Goal: Task Accomplishment & Management: Manage account settings

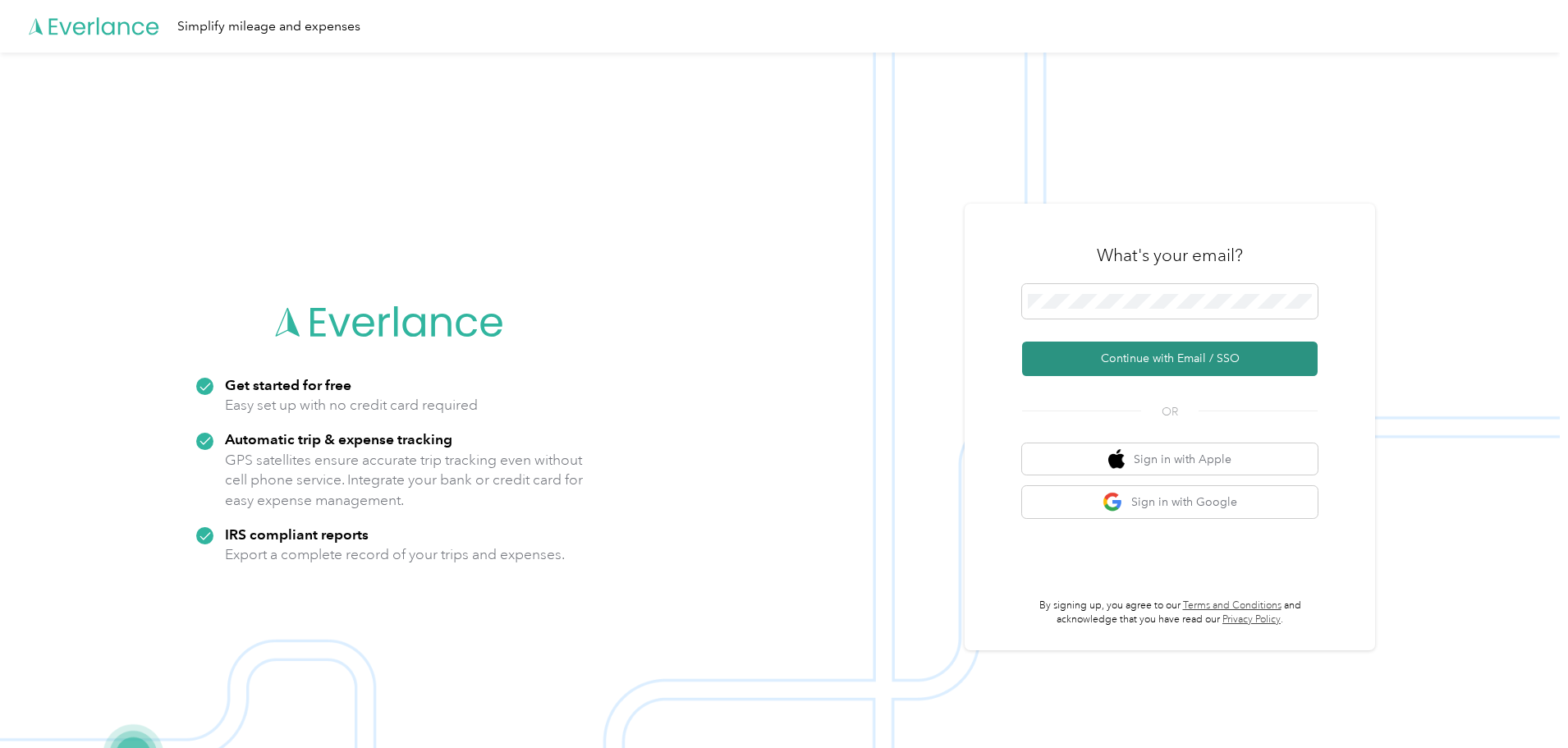
click at [1268, 368] on button "Continue with Email / SSO" at bounding box center [1170, 359] width 295 height 34
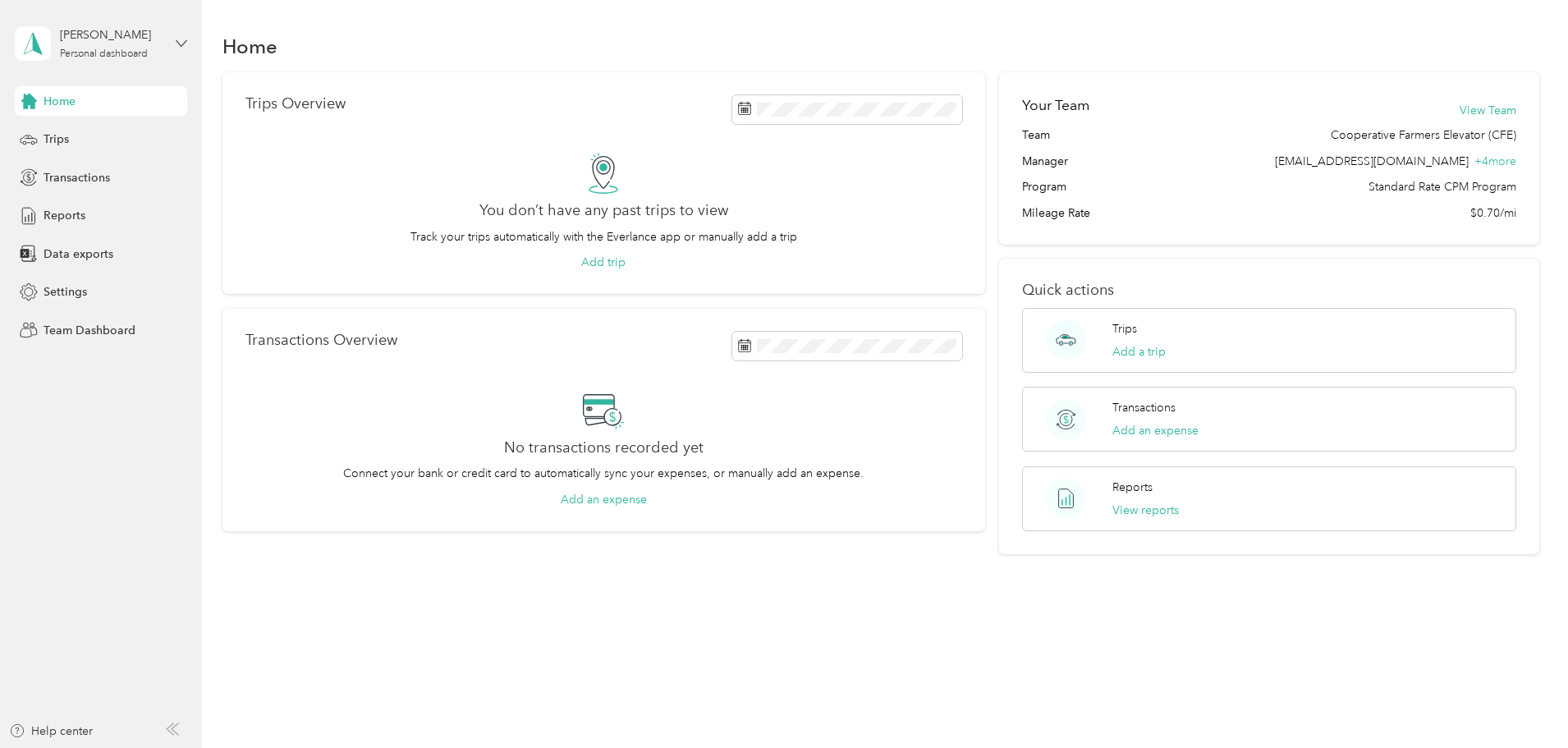
click at [180, 38] on icon at bounding box center [181, 43] width 11 height 11
click at [90, 134] on div "Team dashboard" at bounding box center [73, 135] width 88 height 17
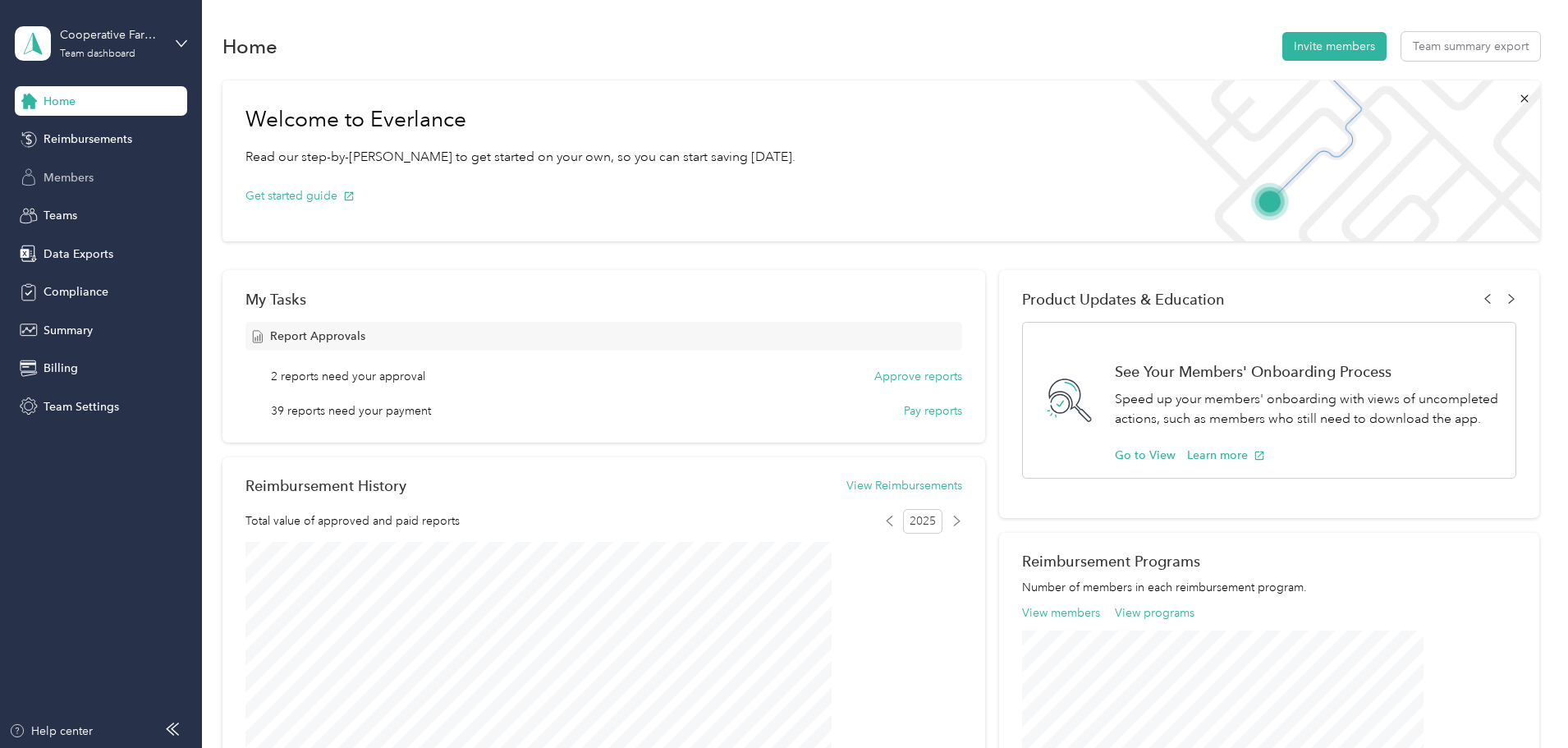
click at [73, 176] on span "Members" at bounding box center [68, 178] width 50 height 17
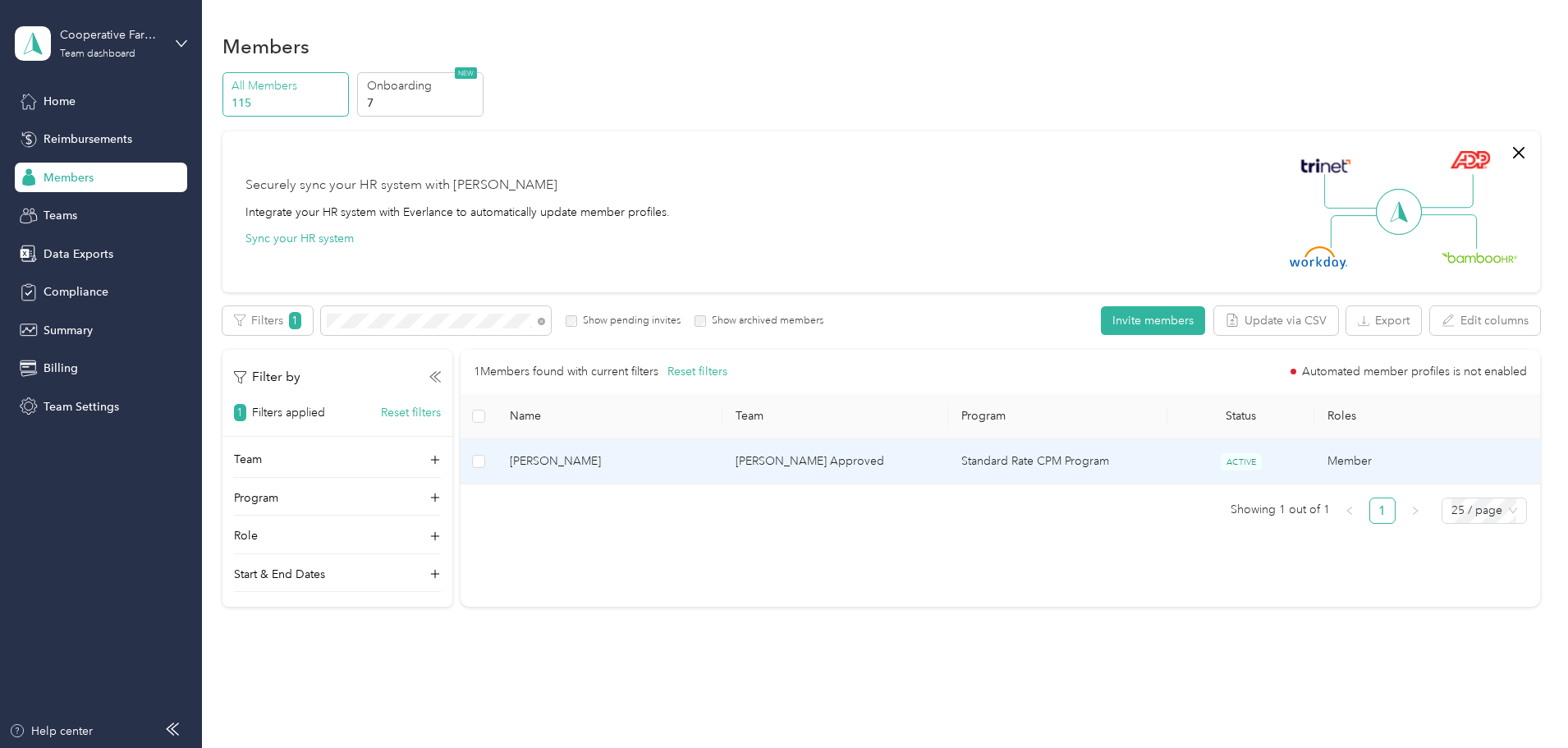
click at [710, 463] on span "[PERSON_NAME]" at bounding box center [610, 461] width 200 height 18
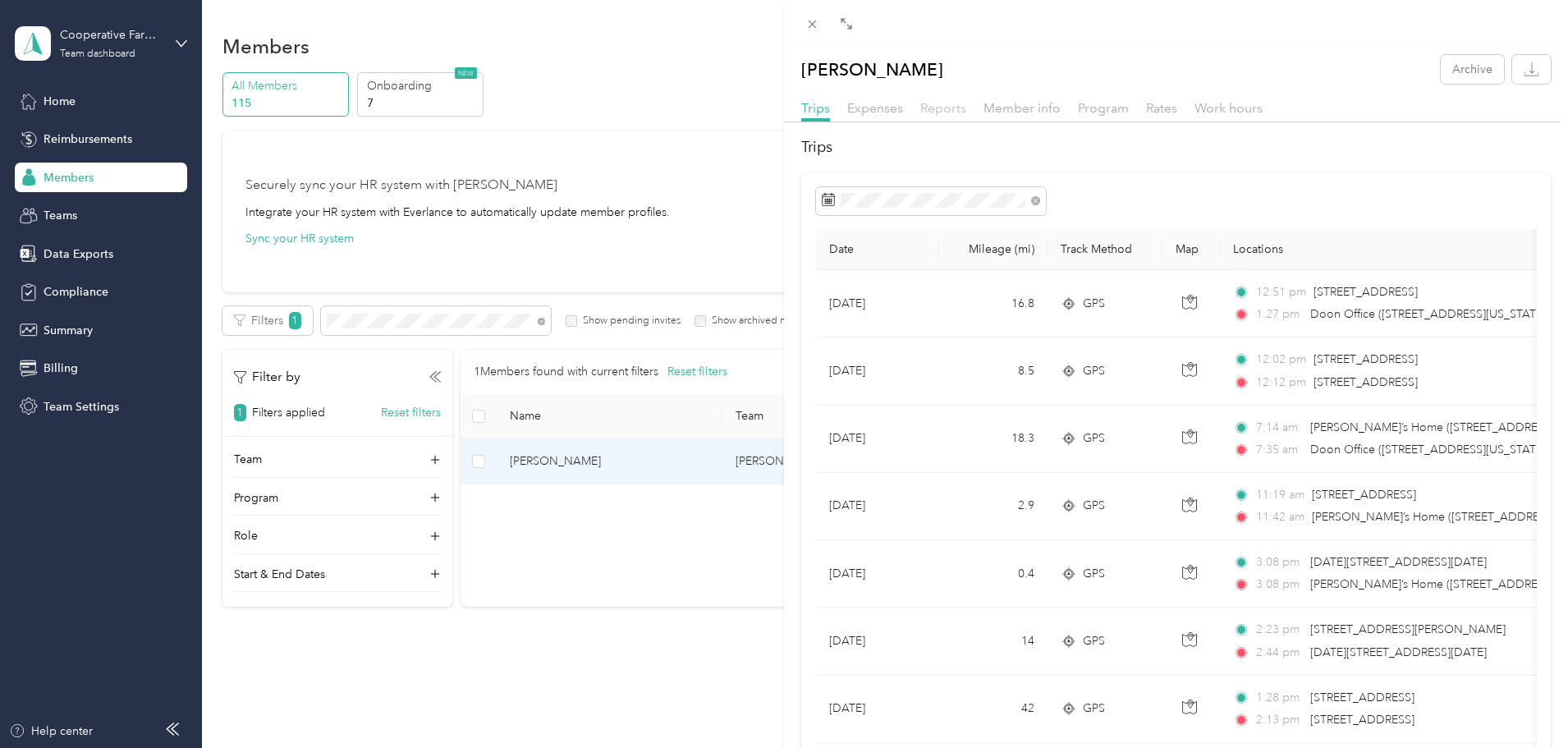
click at [954, 111] on span "Reports" at bounding box center [944, 108] width 46 height 15
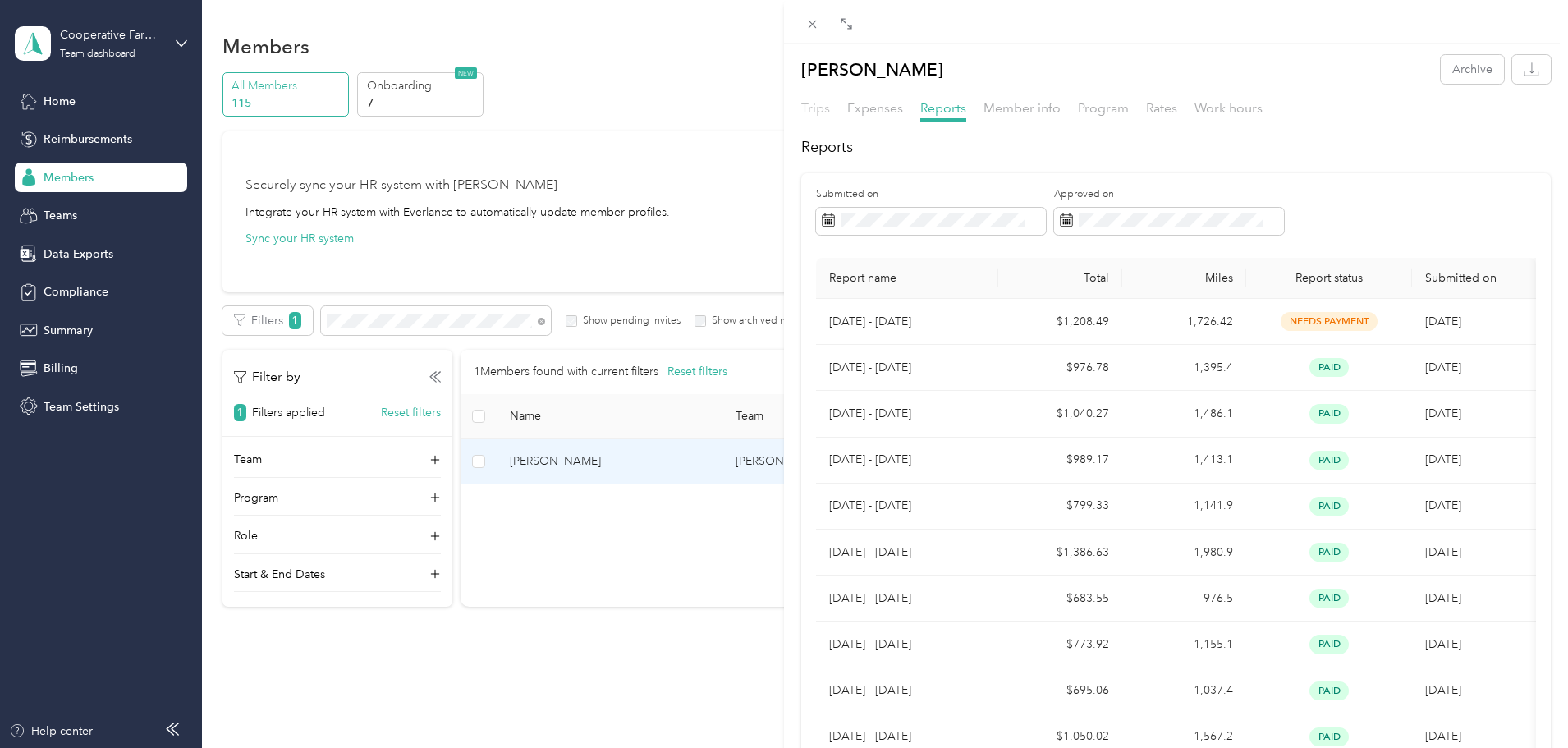
click at [801, 108] on span "Trips" at bounding box center [816, 108] width 29 height 15
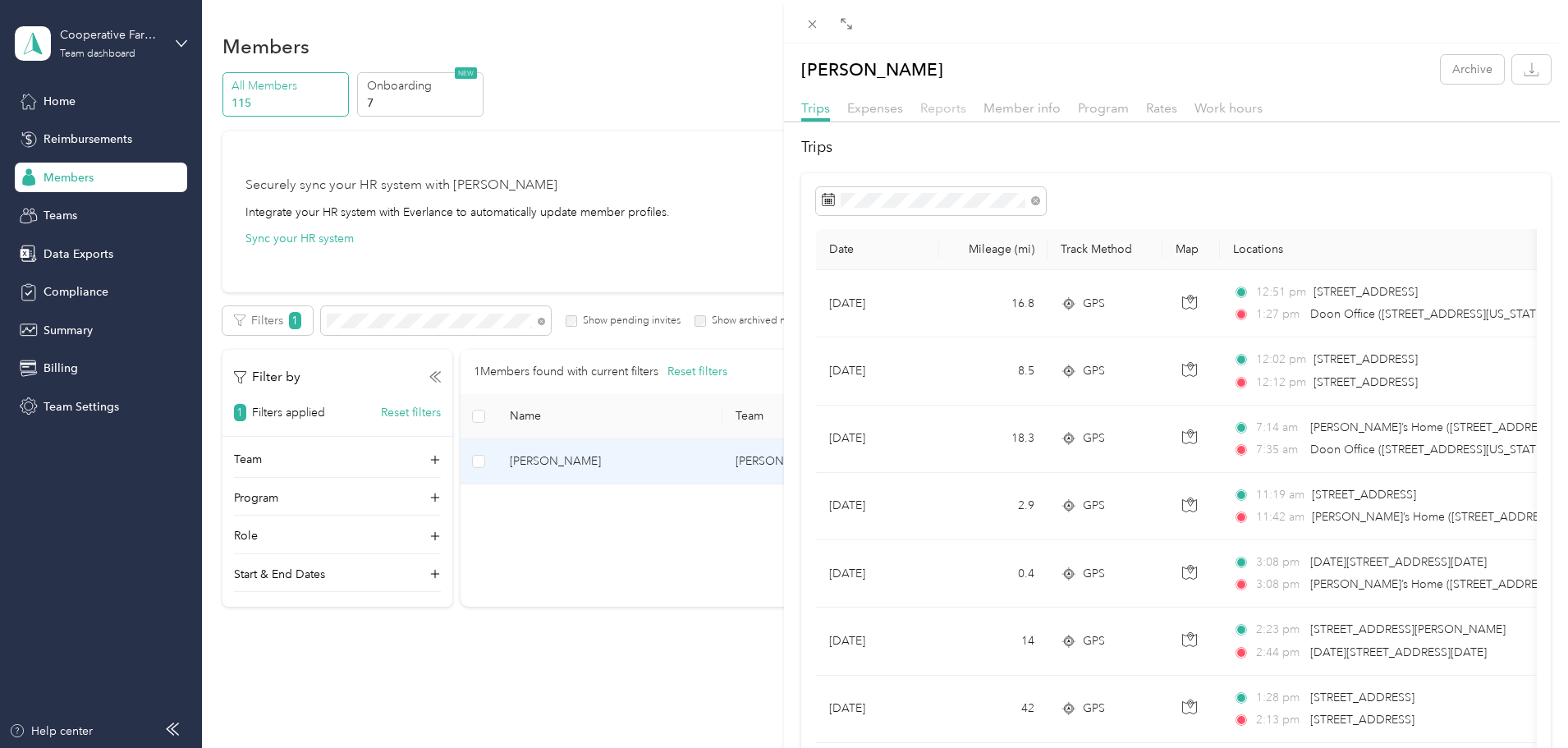
click at [944, 113] on span "Reports" at bounding box center [944, 108] width 46 height 15
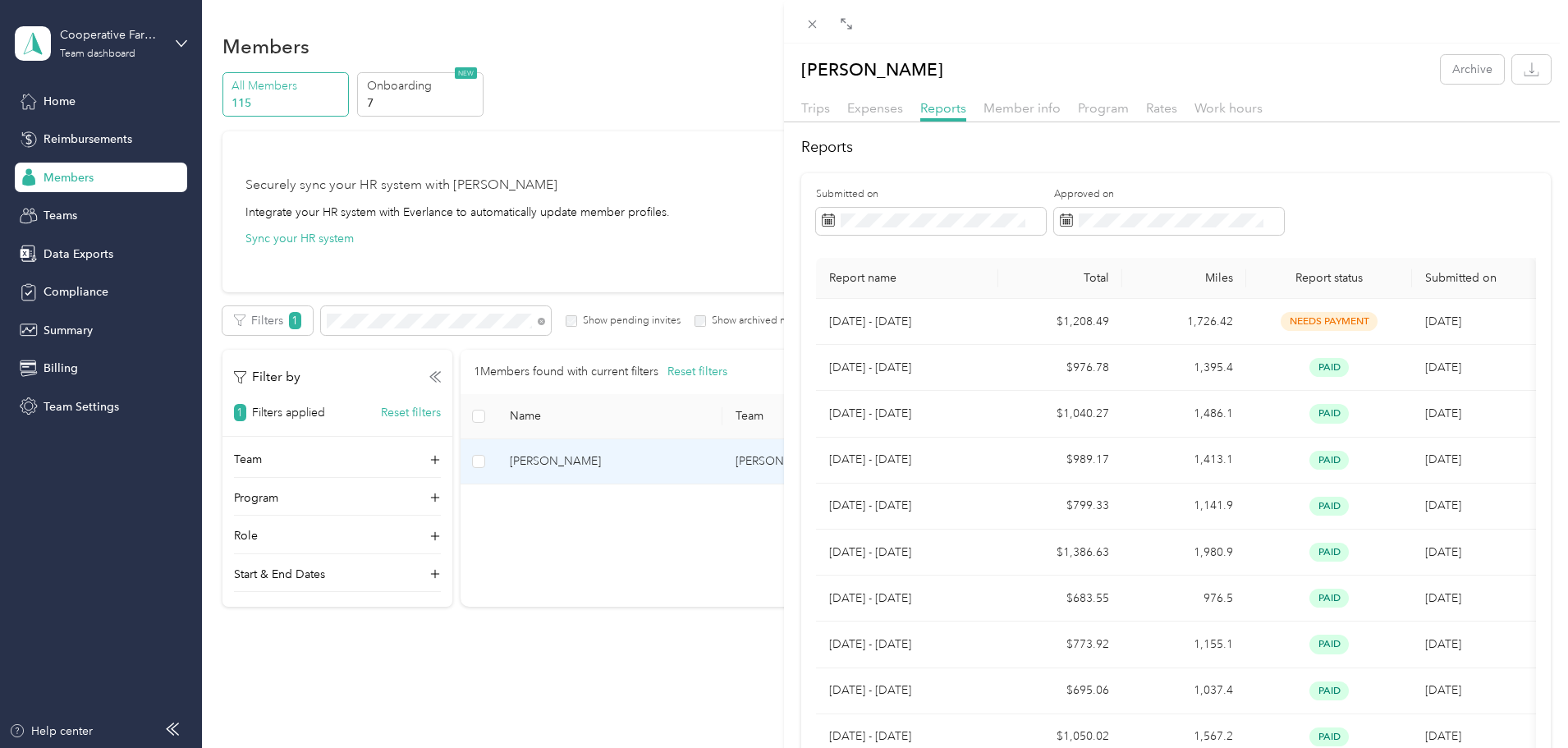
click at [76, 143] on div "[PERSON_NAME] Archive Trips Expenses Reports Member info Program Rates Work hou…" at bounding box center [784, 374] width 1568 height 748
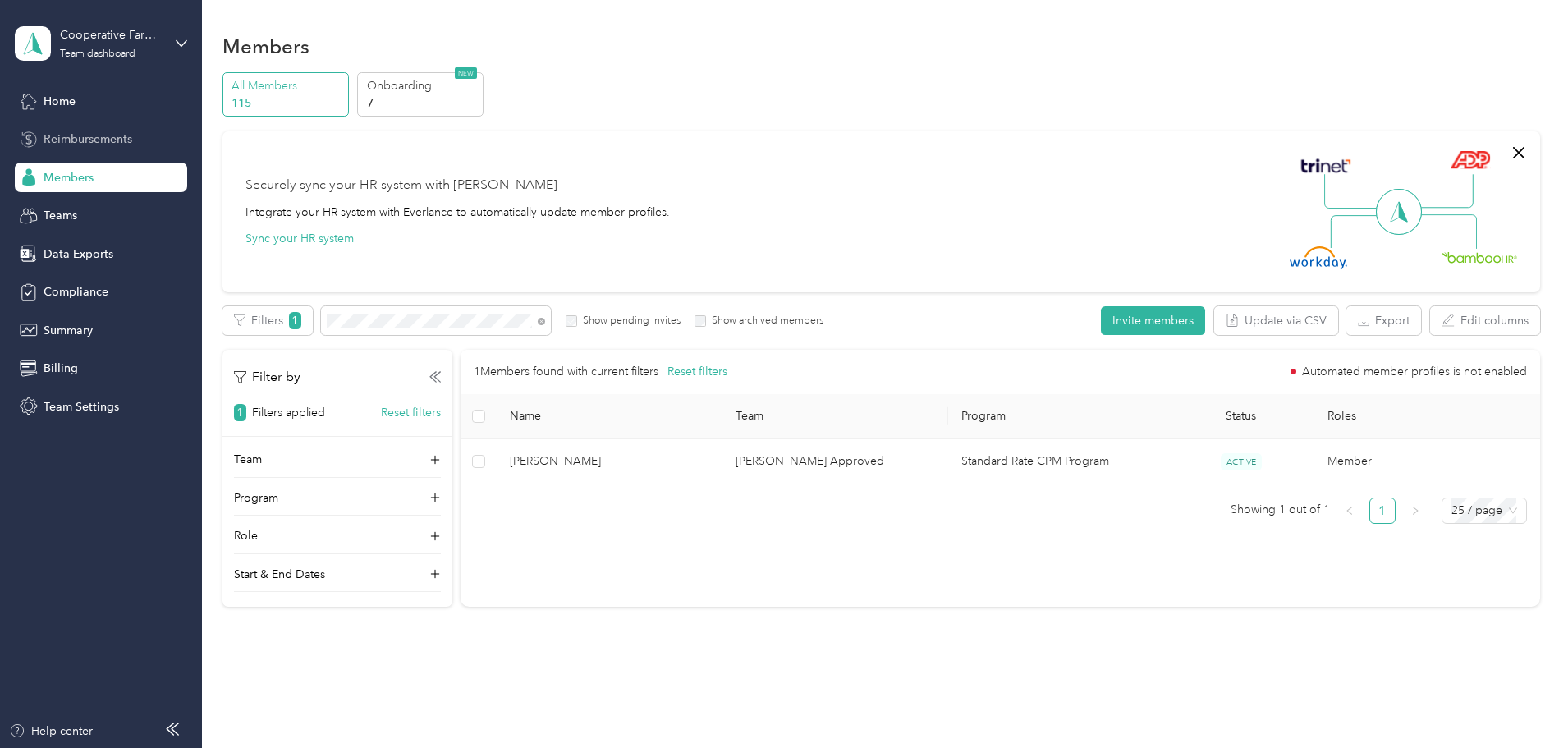
click at [119, 149] on div "Reimbursements" at bounding box center [101, 139] width 173 height 30
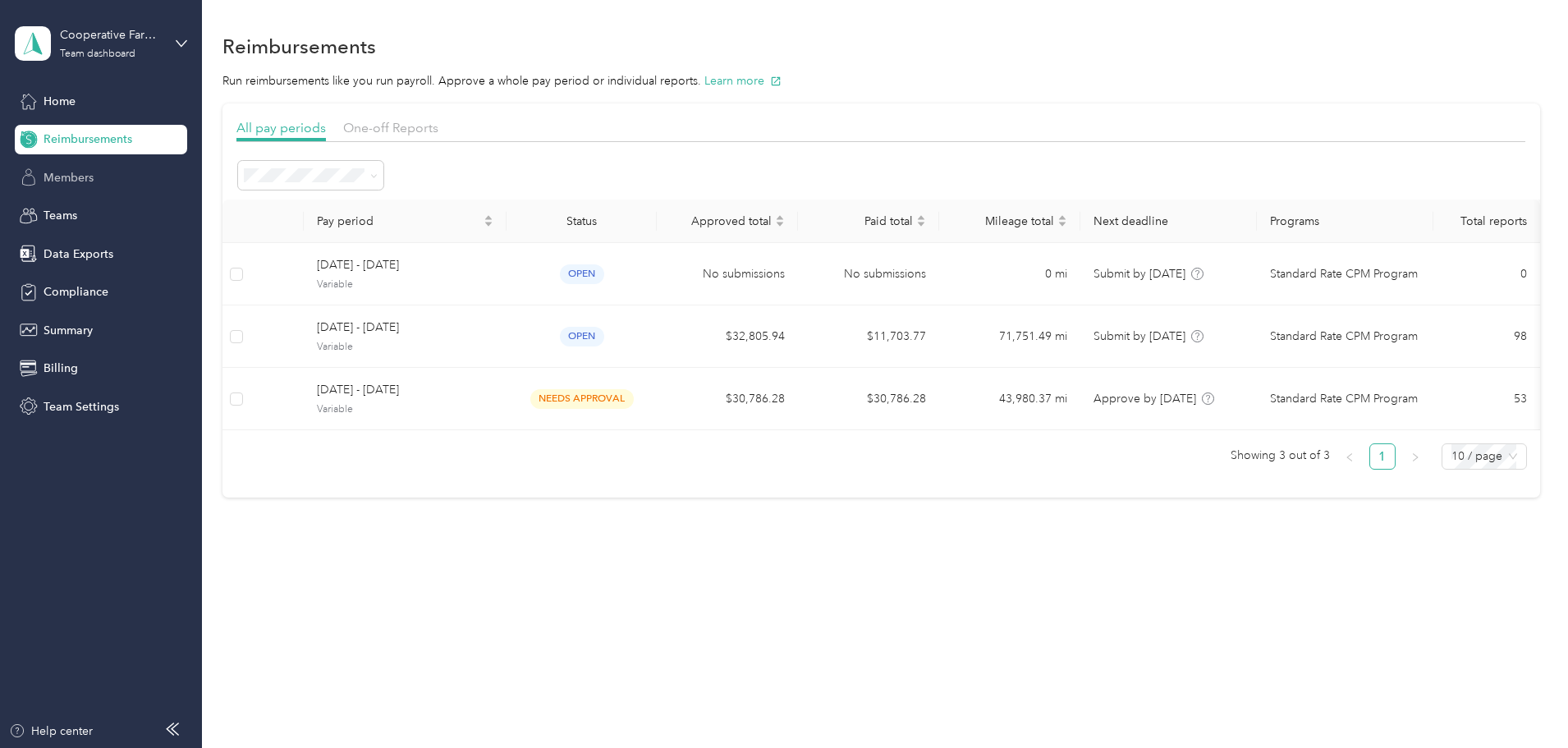
click at [82, 171] on span "Members" at bounding box center [68, 178] width 50 height 17
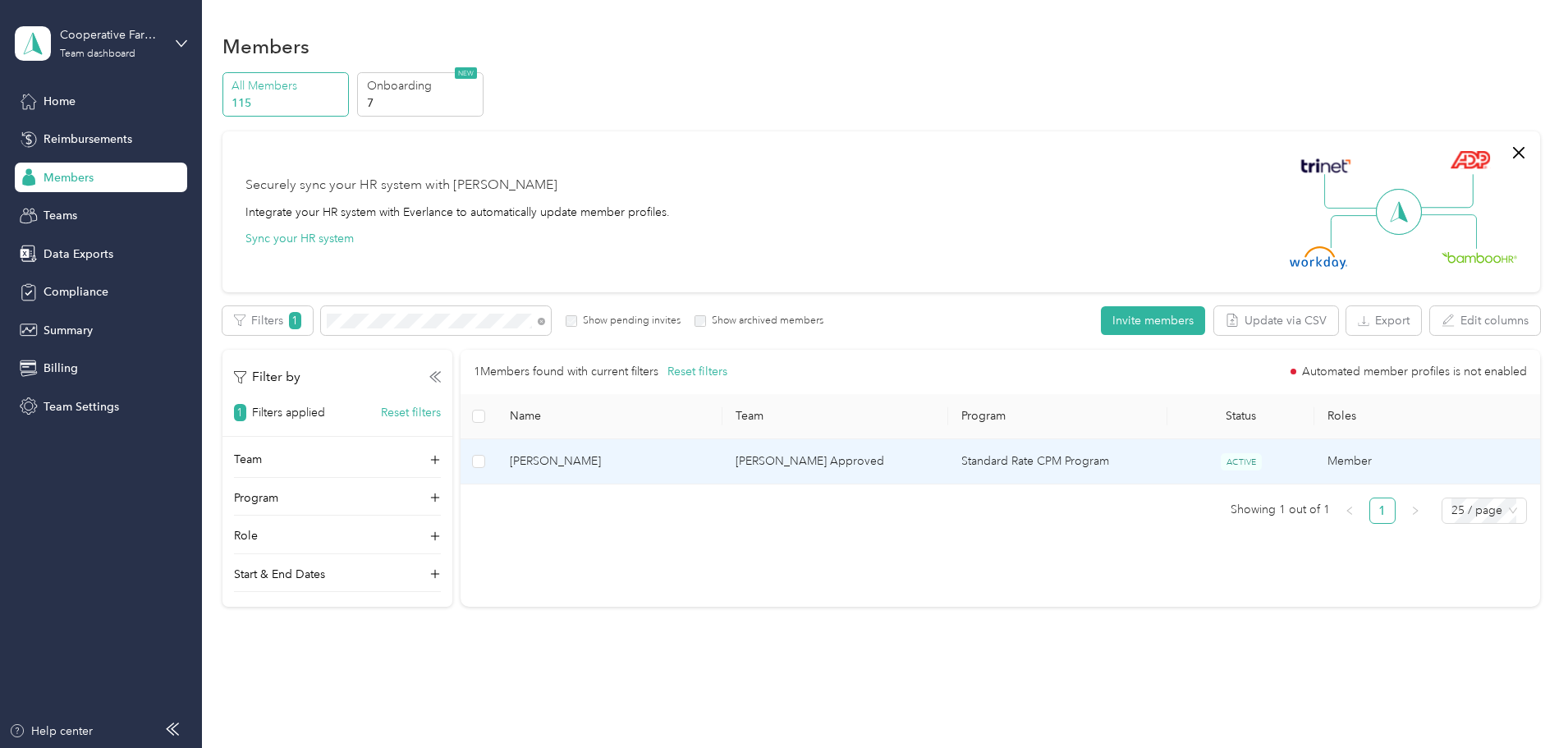
click at [669, 462] on span "[PERSON_NAME]" at bounding box center [610, 461] width 200 height 18
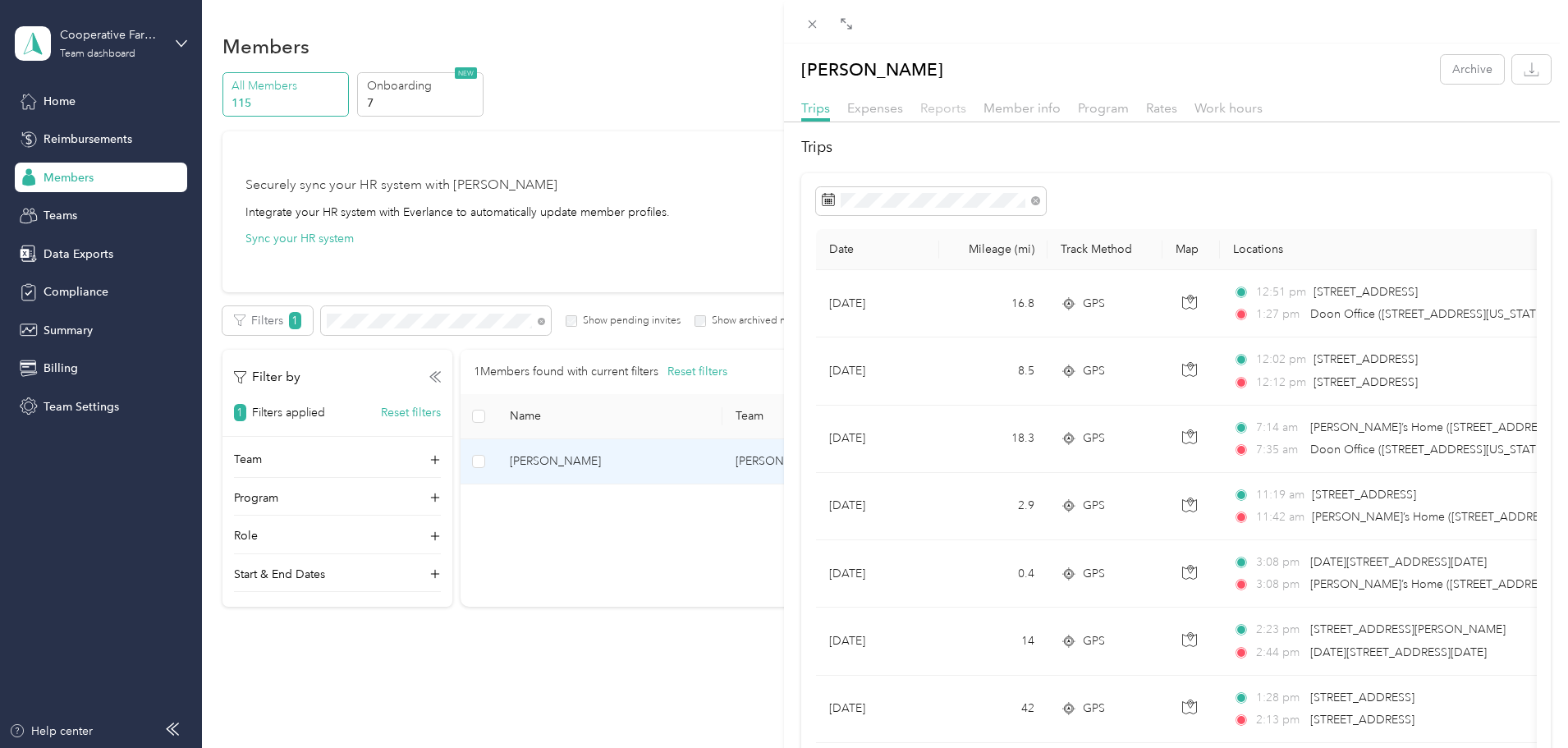
click at [933, 113] on span "Reports" at bounding box center [944, 108] width 46 height 15
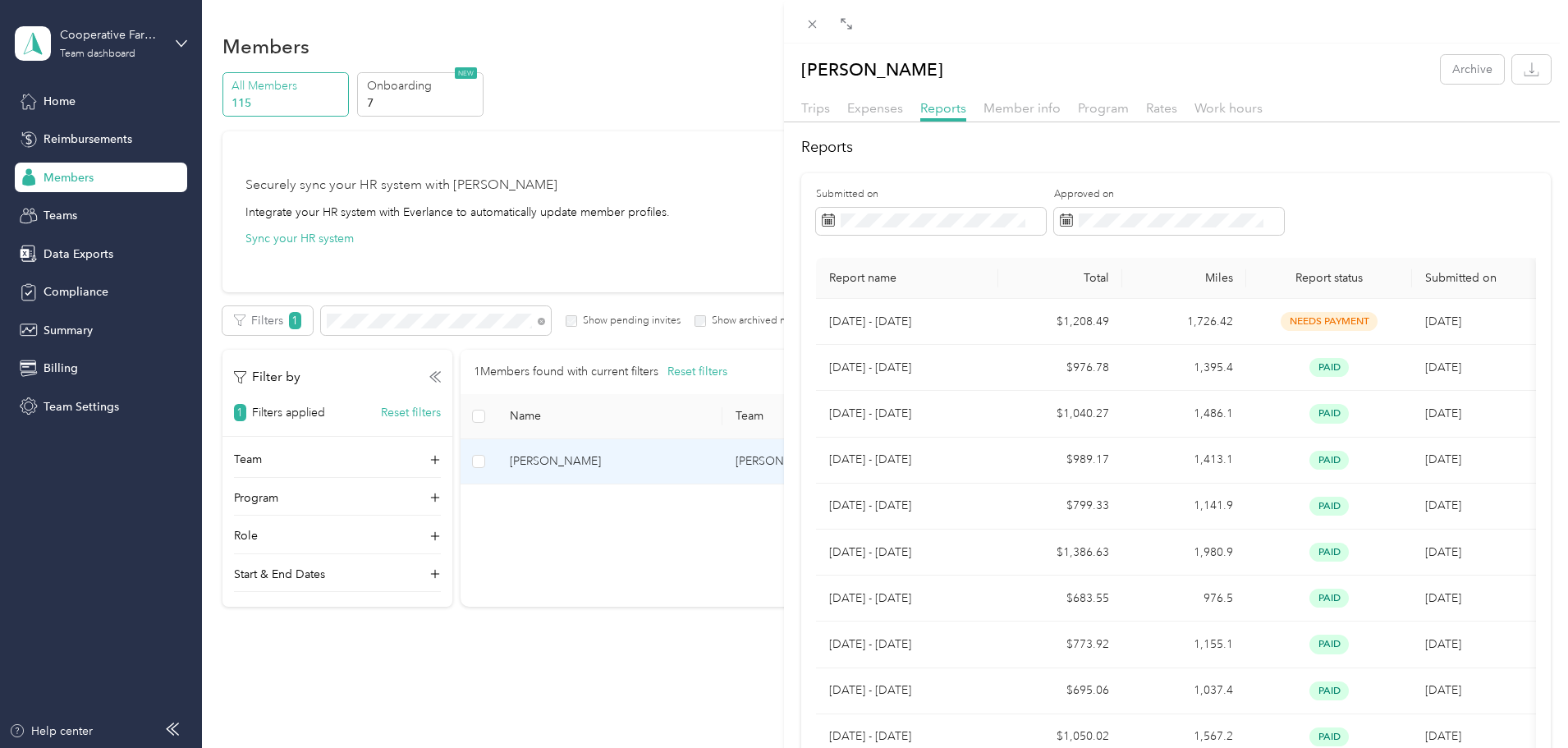
click at [824, 117] on div "Trips" at bounding box center [816, 108] width 29 height 20
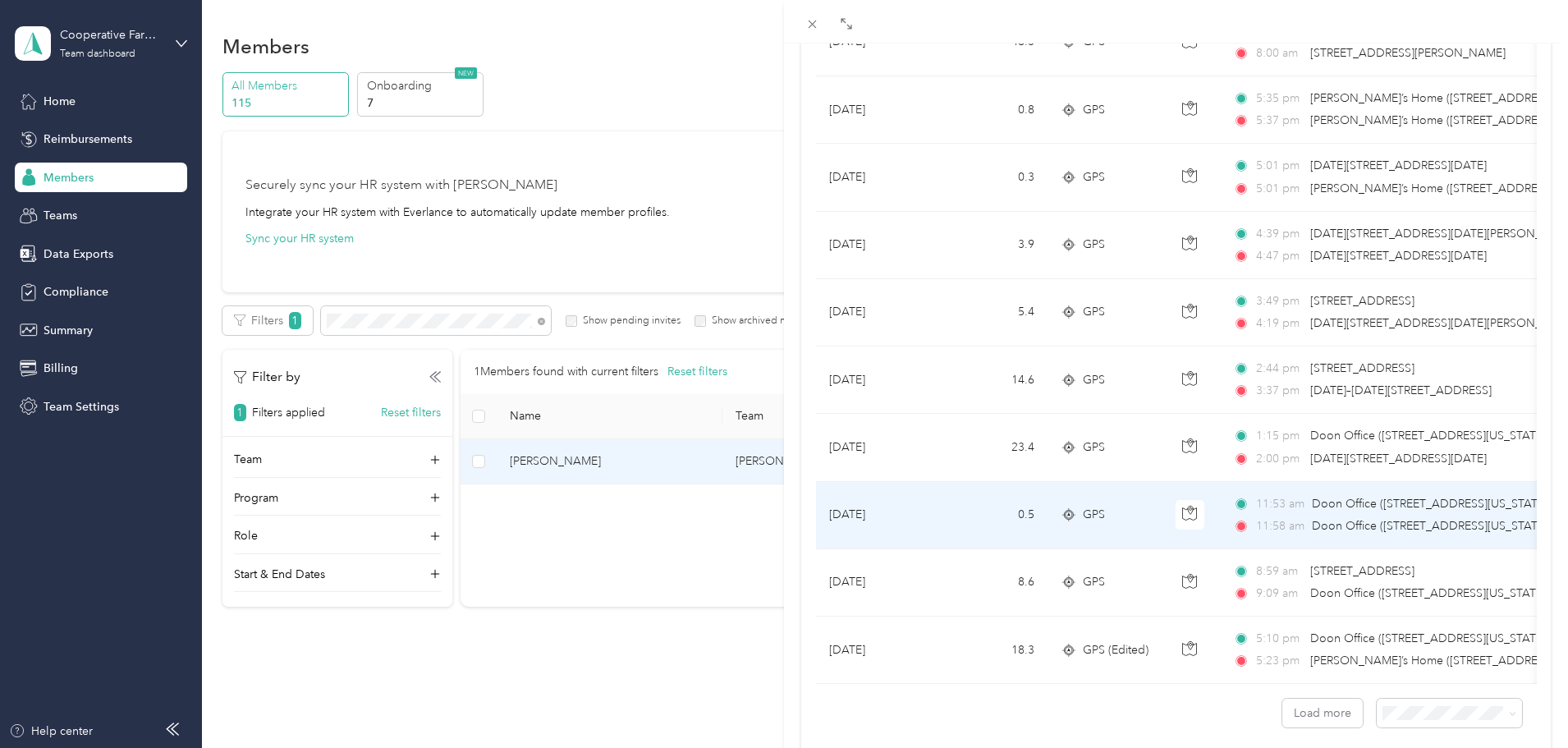
scroll to position [1349, 0]
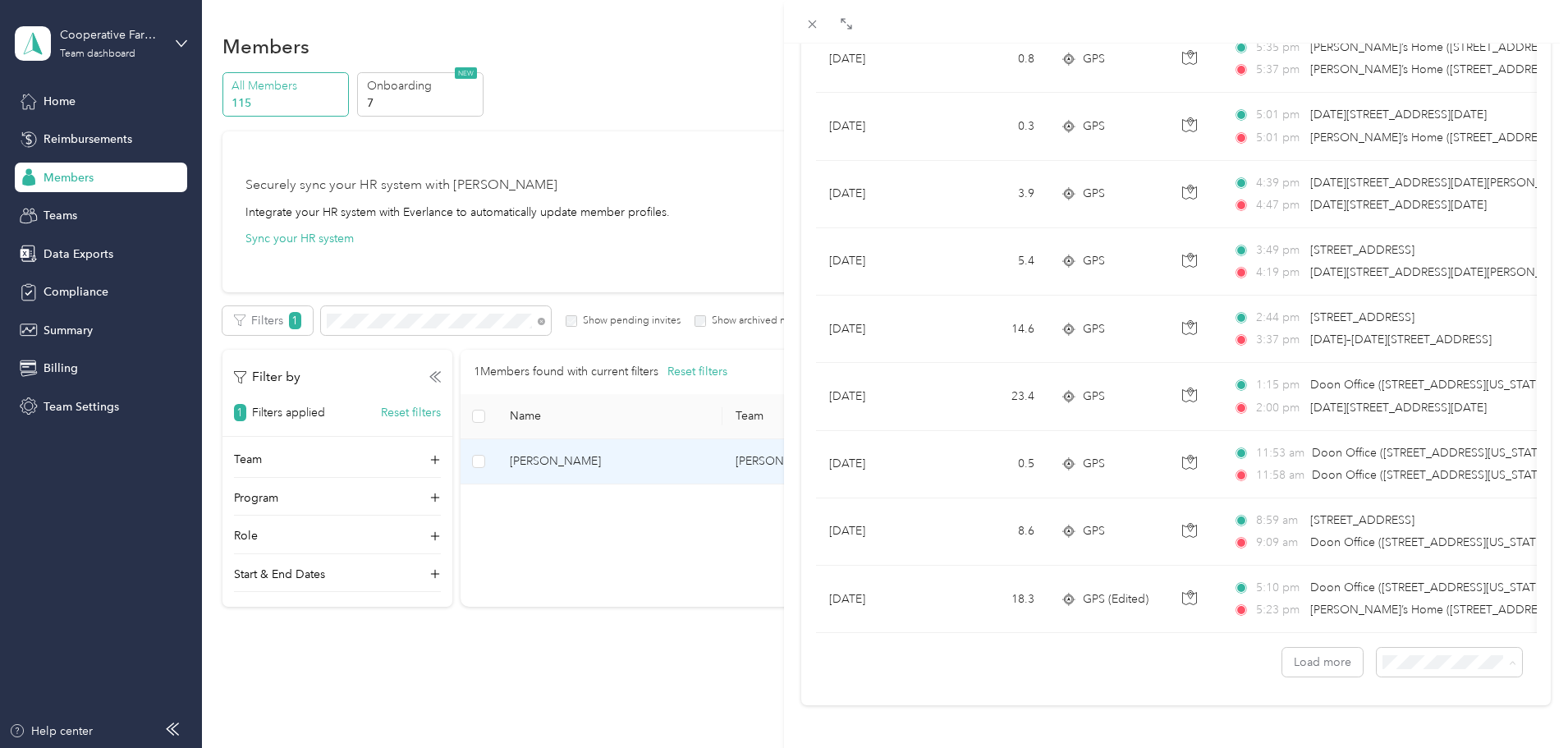
click at [1413, 624] on li "100 per load" at bounding box center [1437, 620] width 145 height 29
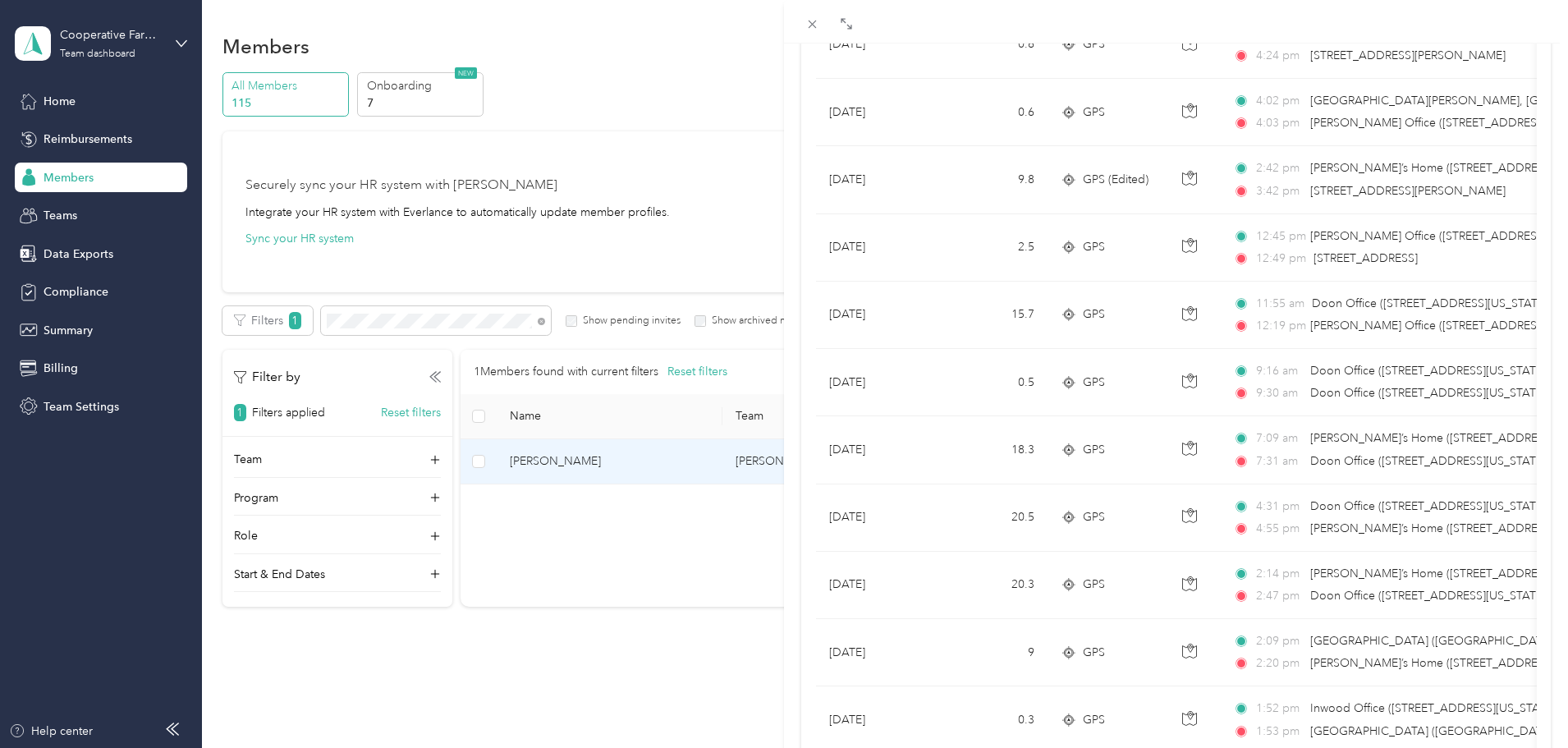
scroll to position [5796, 0]
click at [148, 57] on div "[PERSON_NAME] Archive Trips Expenses Reports Member info Program Rates Work hou…" at bounding box center [784, 374] width 1568 height 748
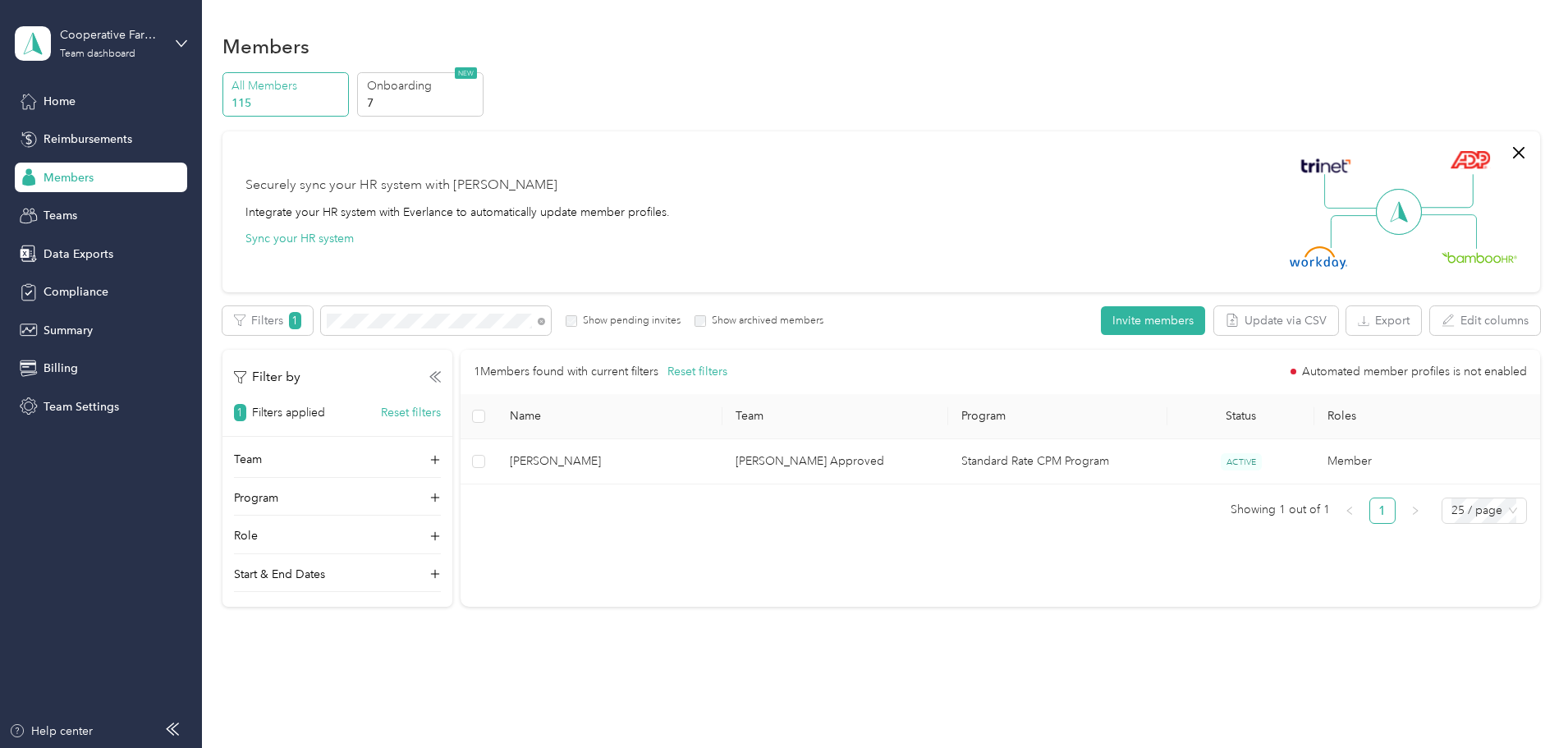
scroll to position [79, 0]
click at [172, 48] on div "Cooperative Farmers Elevator (CFE) Team dashboard" at bounding box center [101, 43] width 173 height 57
click at [87, 164] on div "Personal dashboard" at bounding box center [81, 172] width 103 height 17
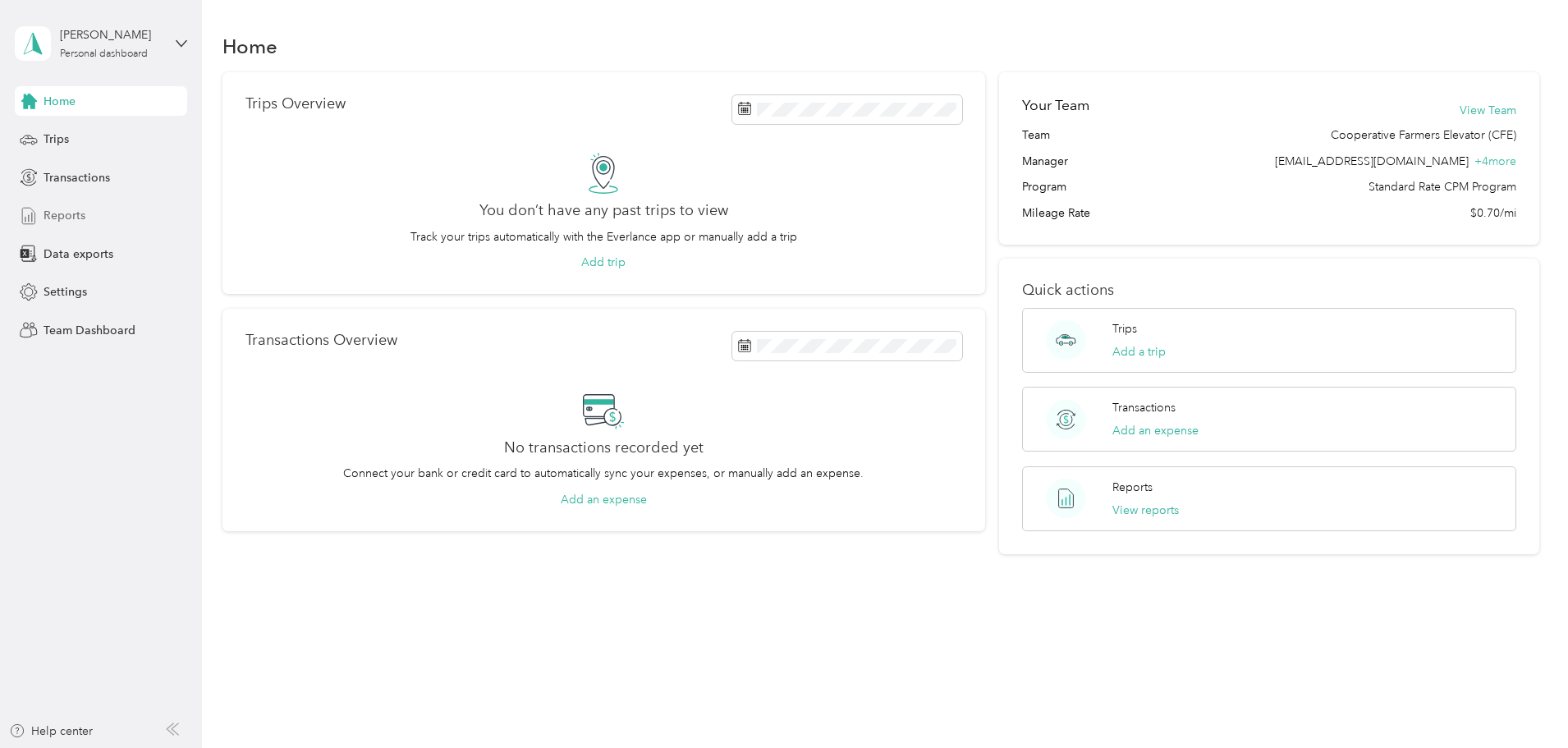
click at [74, 219] on span "Reports" at bounding box center [64, 215] width 42 height 17
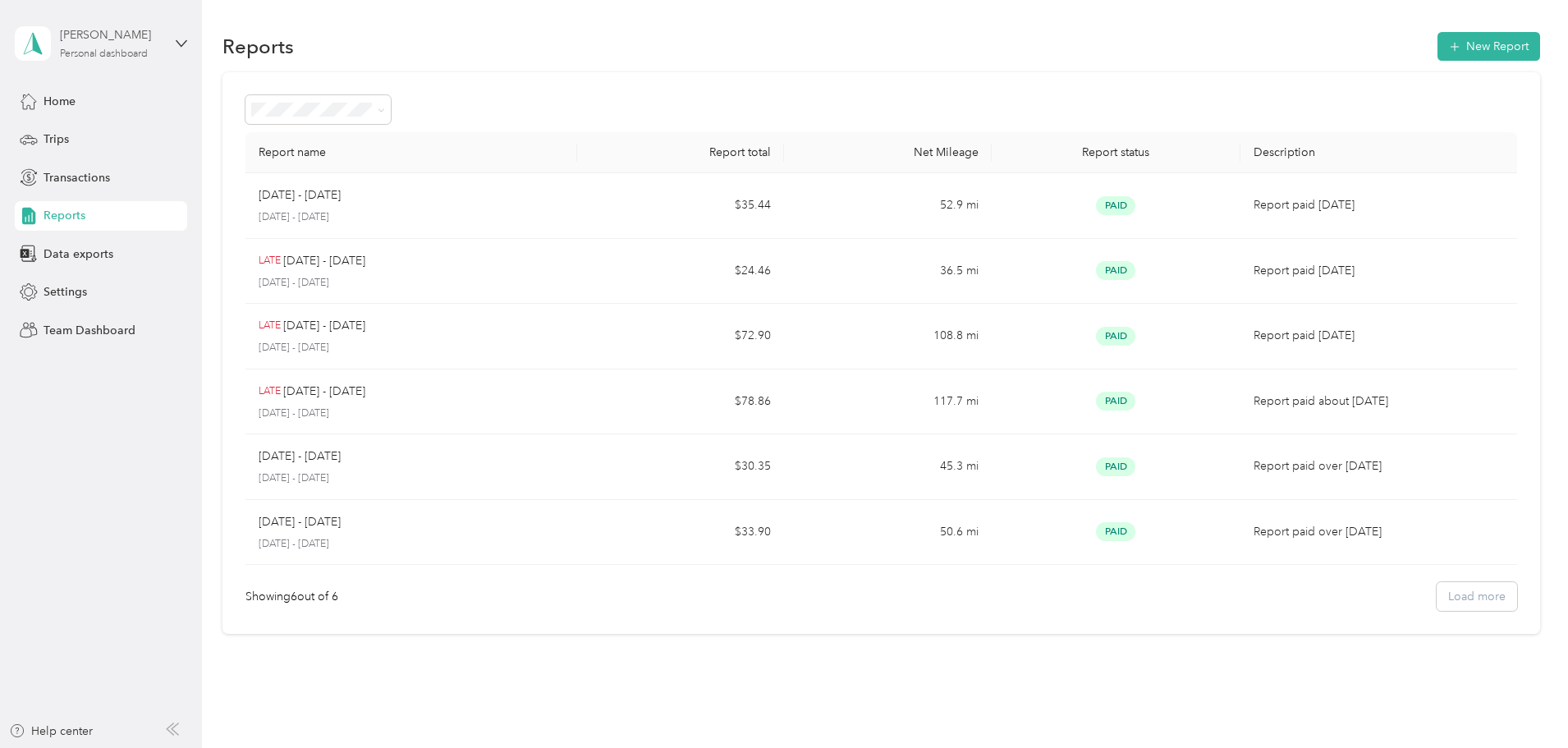
click at [110, 53] on div "Personal dashboard" at bounding box center [103, 55] width 88 height 10
click at [120, 126] on div "Team dashboard" at bounding box center [188, 131] width 323 height 29
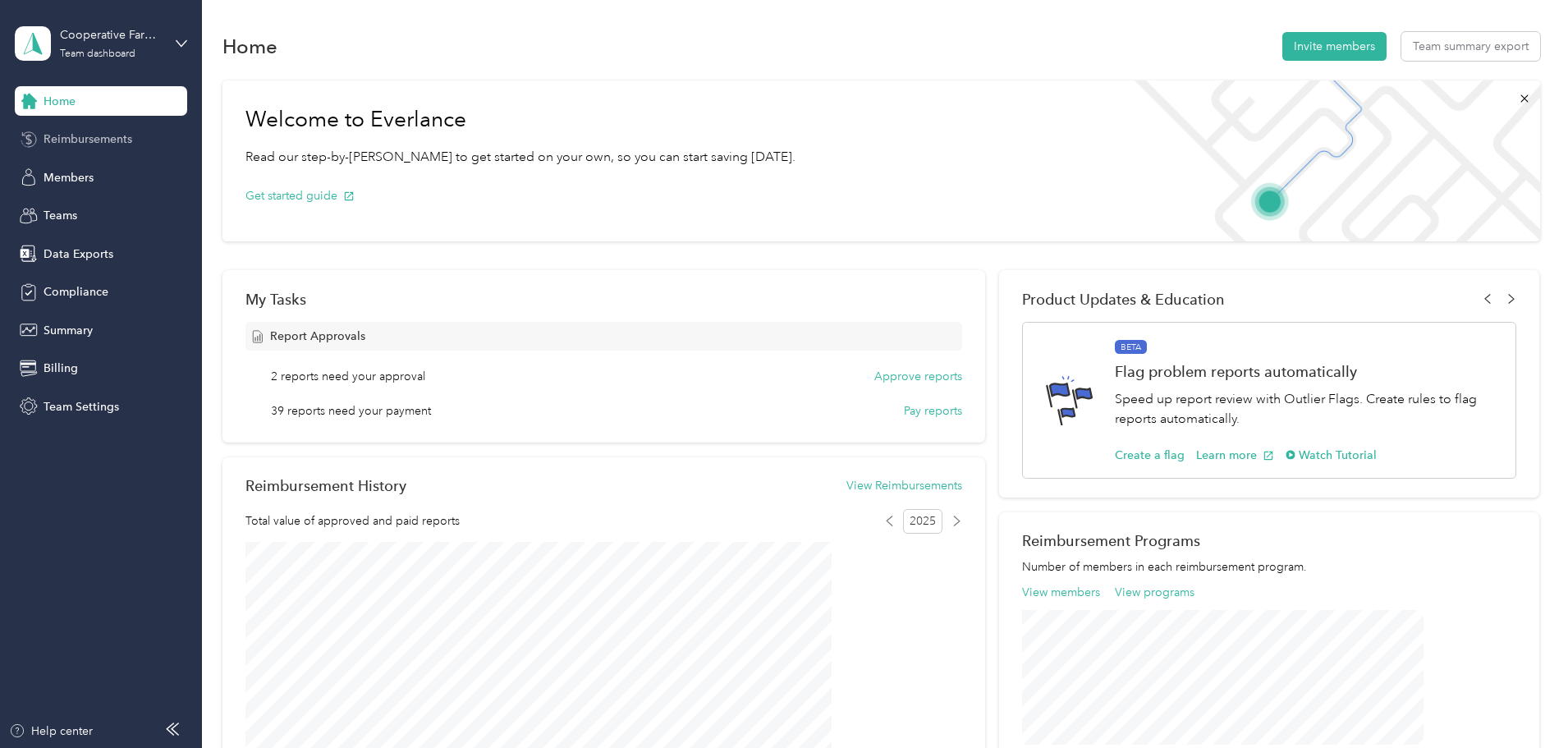
click at [85, 147] on span "Reimbursements" at bounding box center [88, 139] width 89 height 17
